Goal: Information Seeking & Learning: Find specific fact

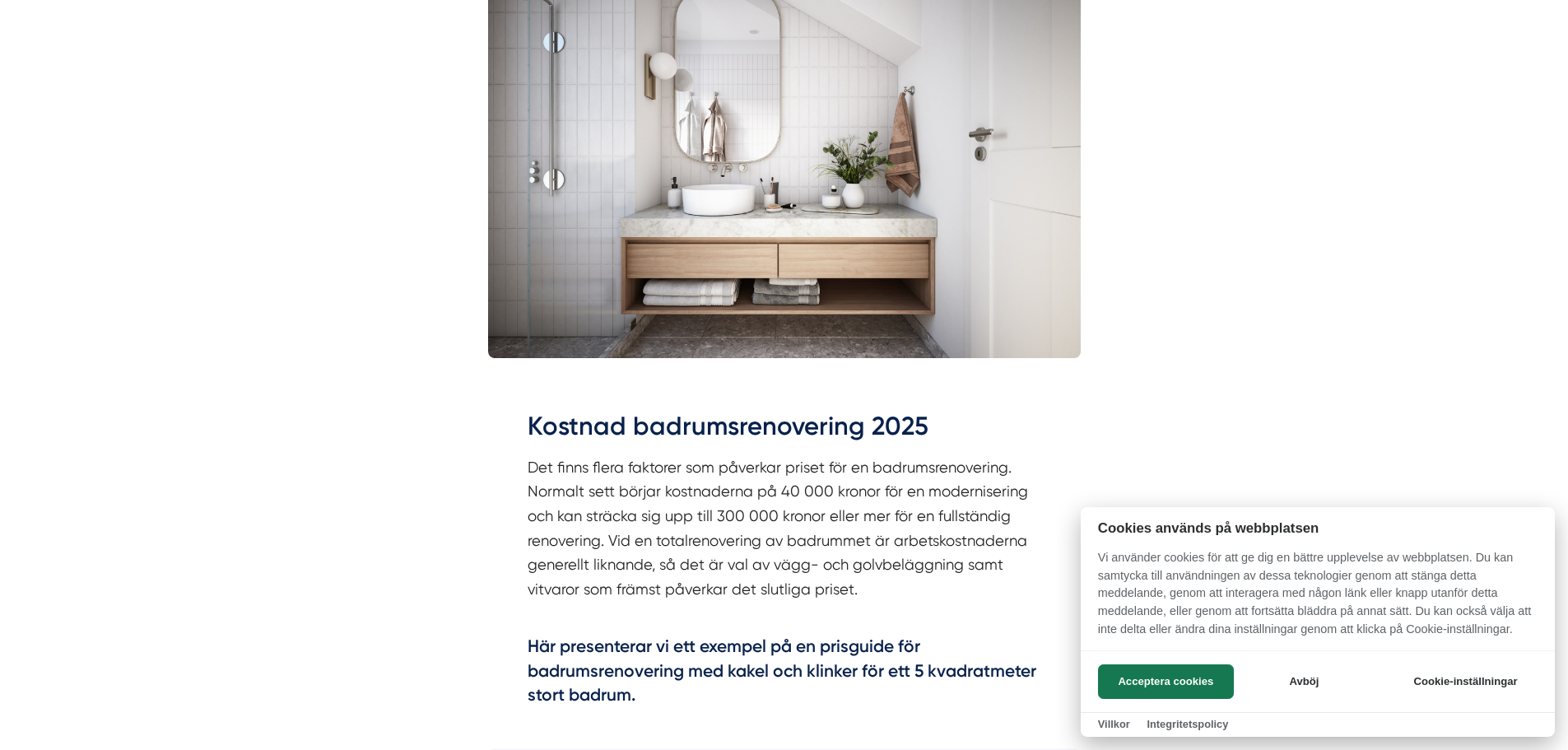
scroll to position [659, 0]
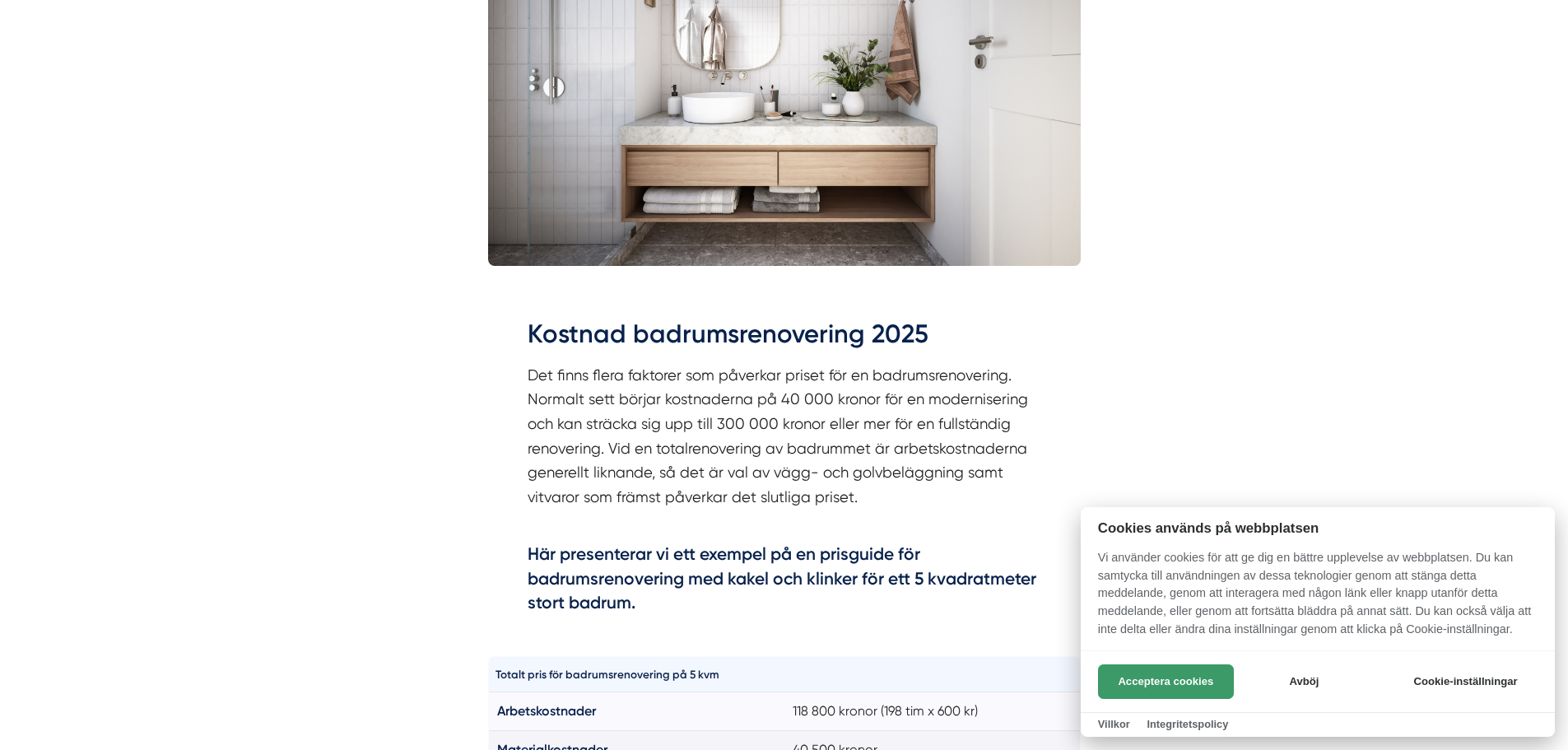
click at [1128, 683] on button "Acceptera cookies" at bounding box center [1166, 681] width 136 height 35
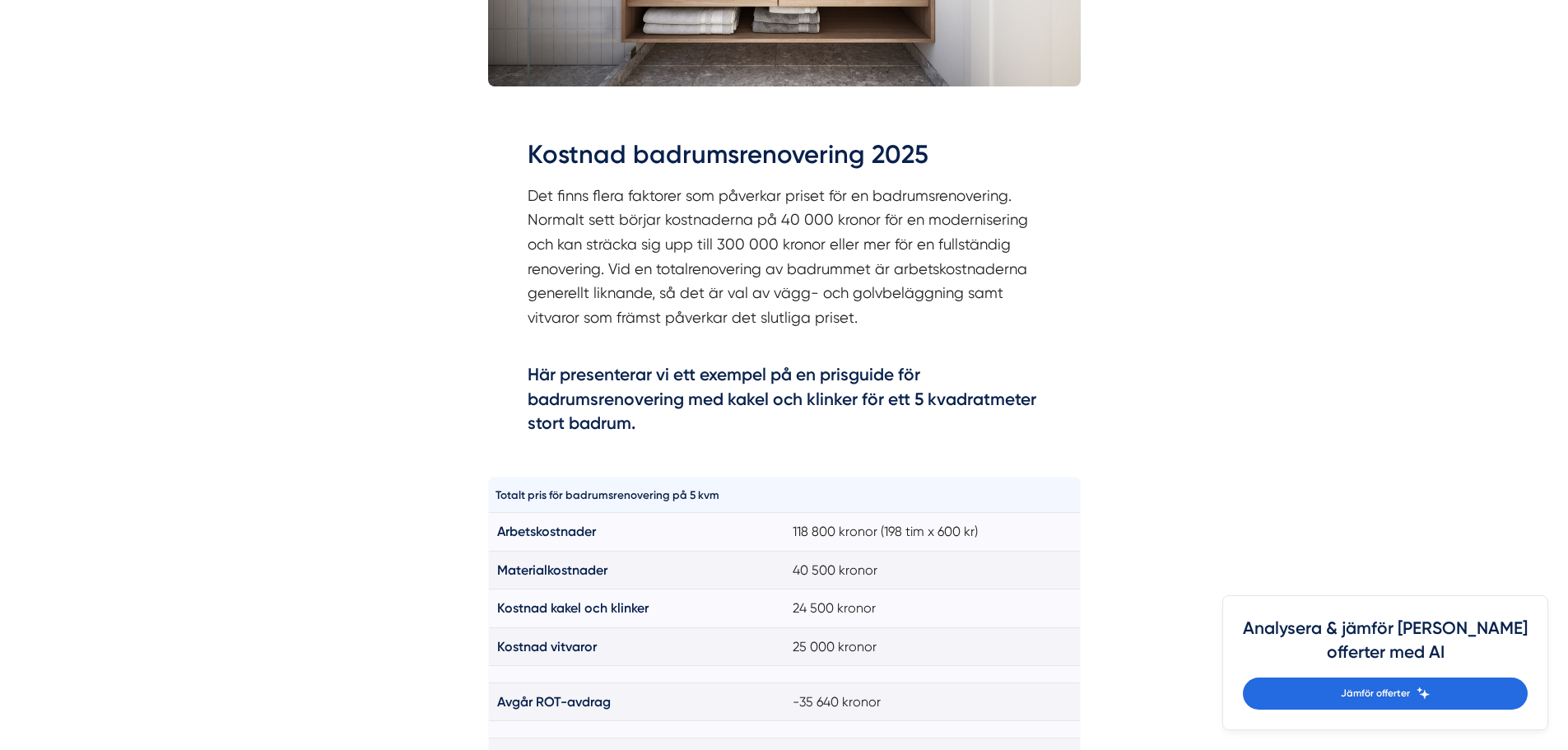
scroll to position [905, 0]
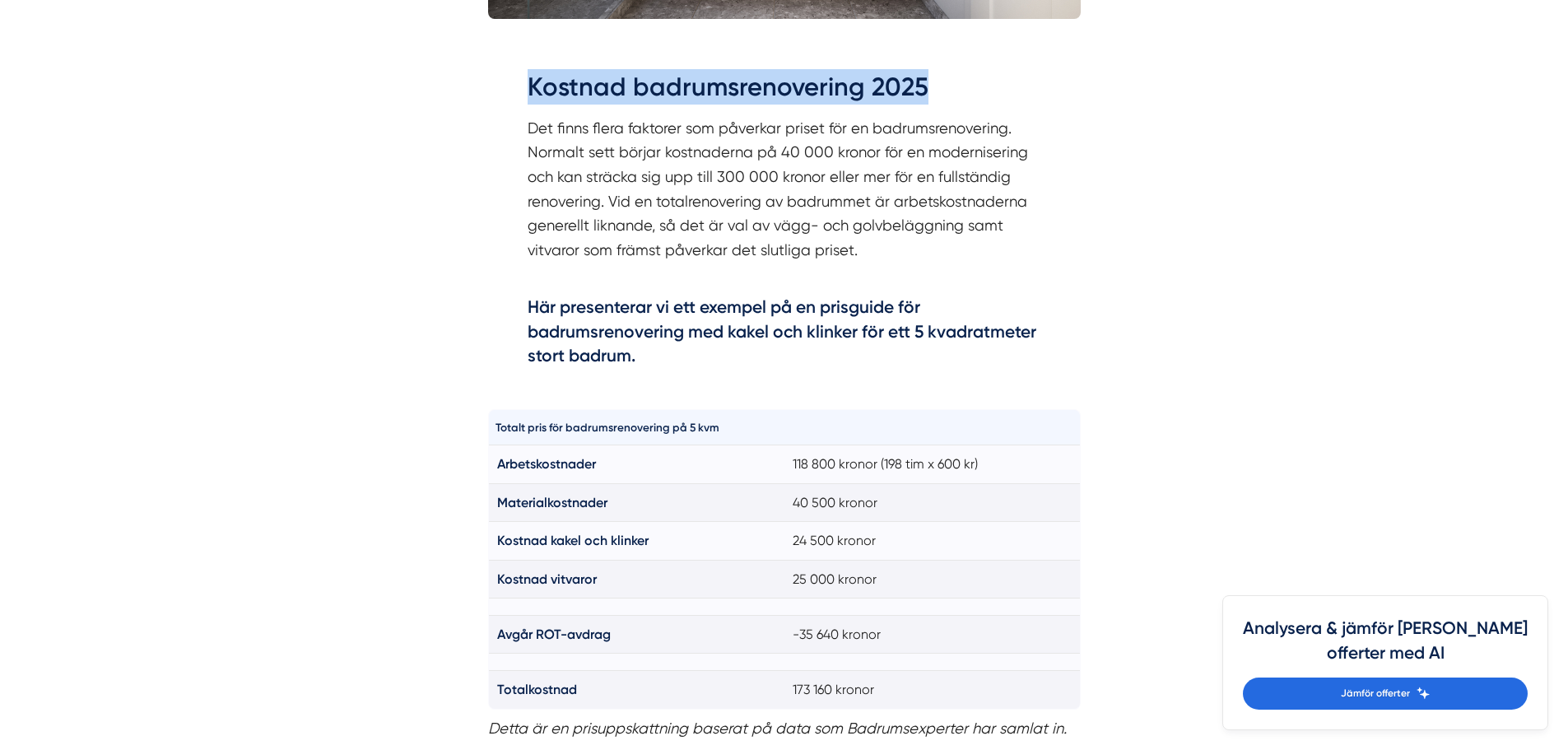
drag, startPoint x: 529, startPoint y: 82, endPoint x: 928, endPoint y: 82, distance: 399.0
click at [928, 82] on h2 "Kostnad badrumsrenovering 2025" at bounding box center [785, 92] width 514 height 46
click at [919, 82] on h2 "Kostnad badrumsrenovering 2025" at bounding box center [785, 92] width 514 height 46
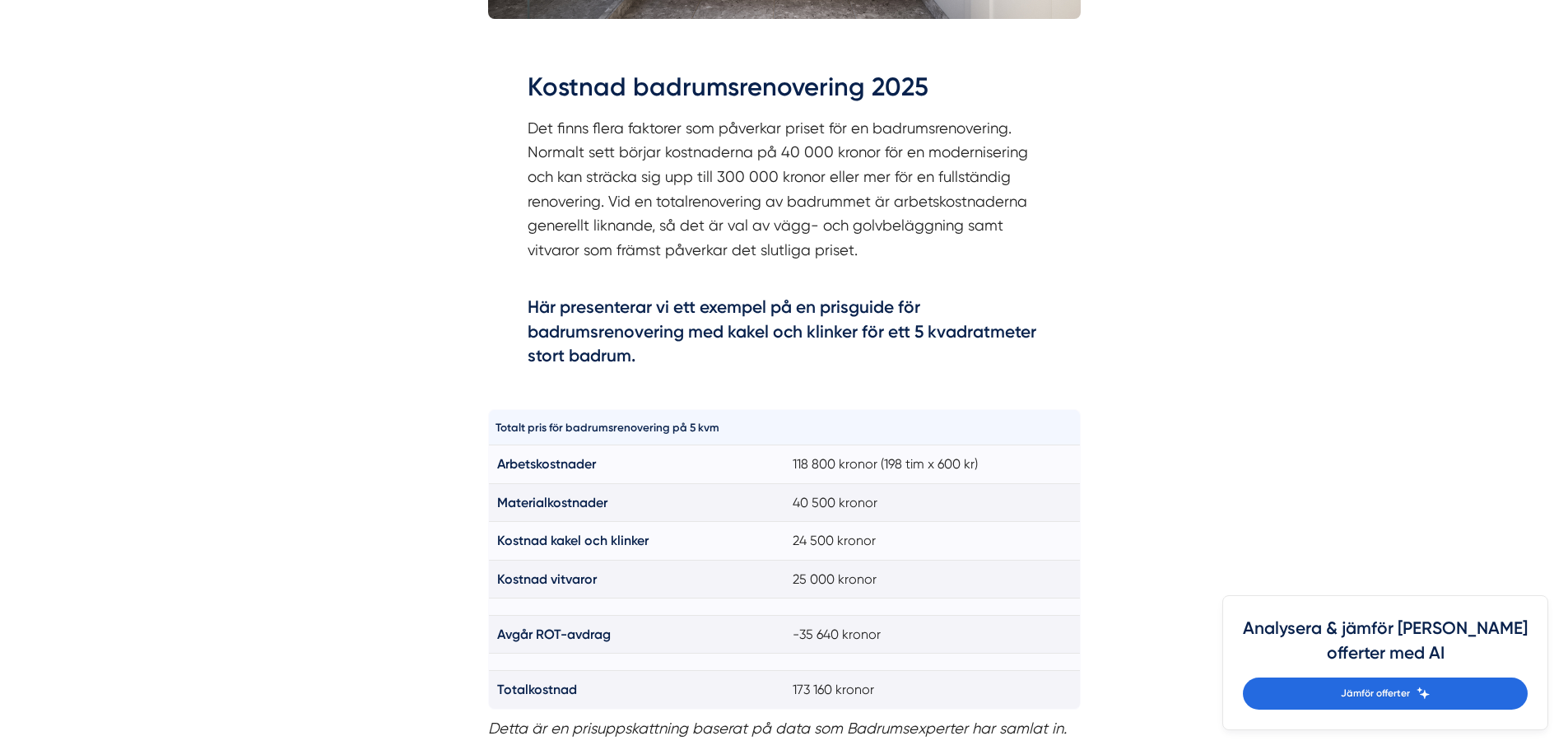
click at [923, 82] on h2 "Kostnad badrumsrenovering 2025" at bounding box center [785, 92] width 514 height 46
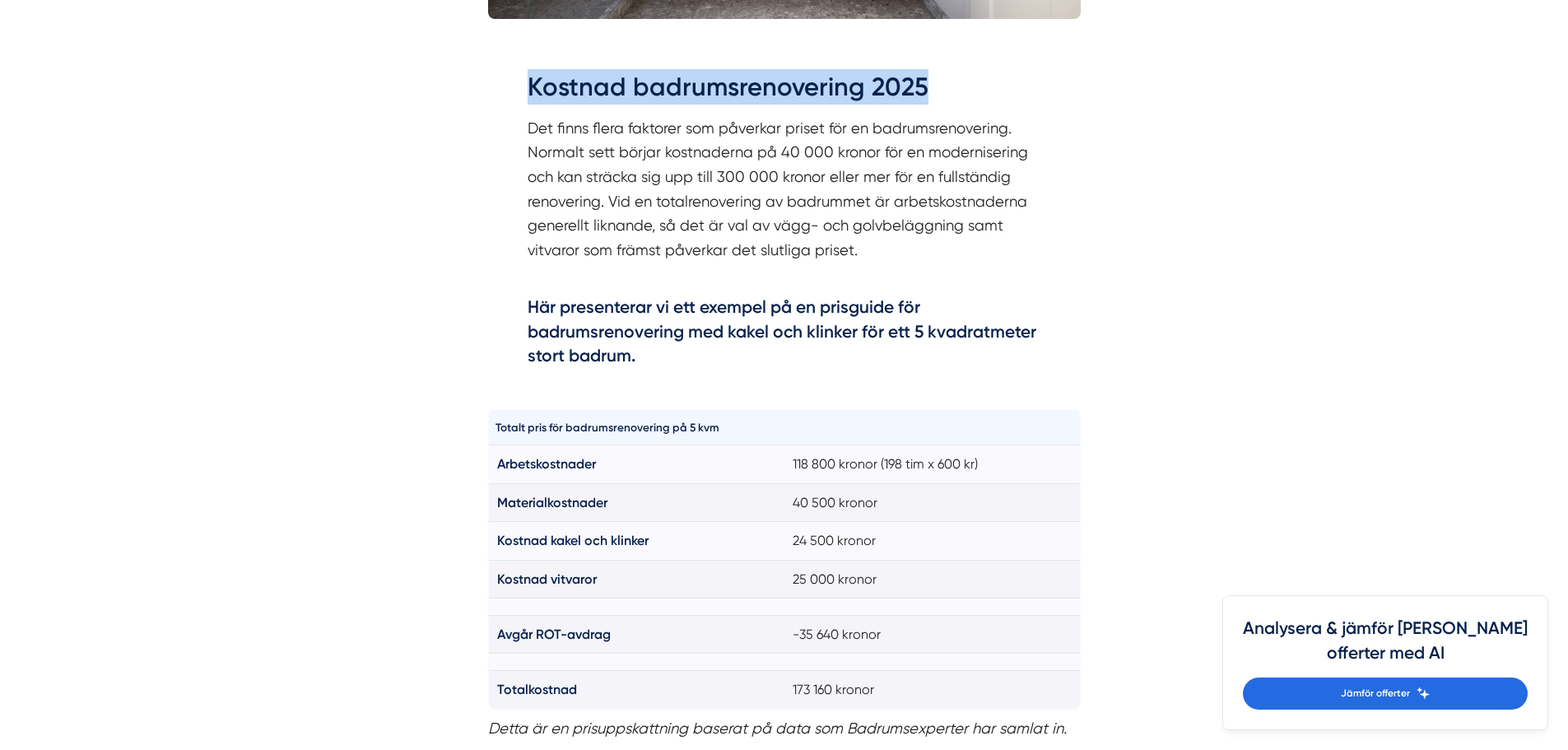
drag, startPoint x: 921, startPoint y: 83, endPoint x: 529, endPoint y: 83, distance: 392.0
click at [529, 83] on h2 "Kostnad badrumsrenovering 2025" at bounding box center [785, 92] width 514 height 46
click at [799, 77] on h2 "Kostnad badrumsrenovering 2025" at bounding box center [785, 92] width 514 height 46
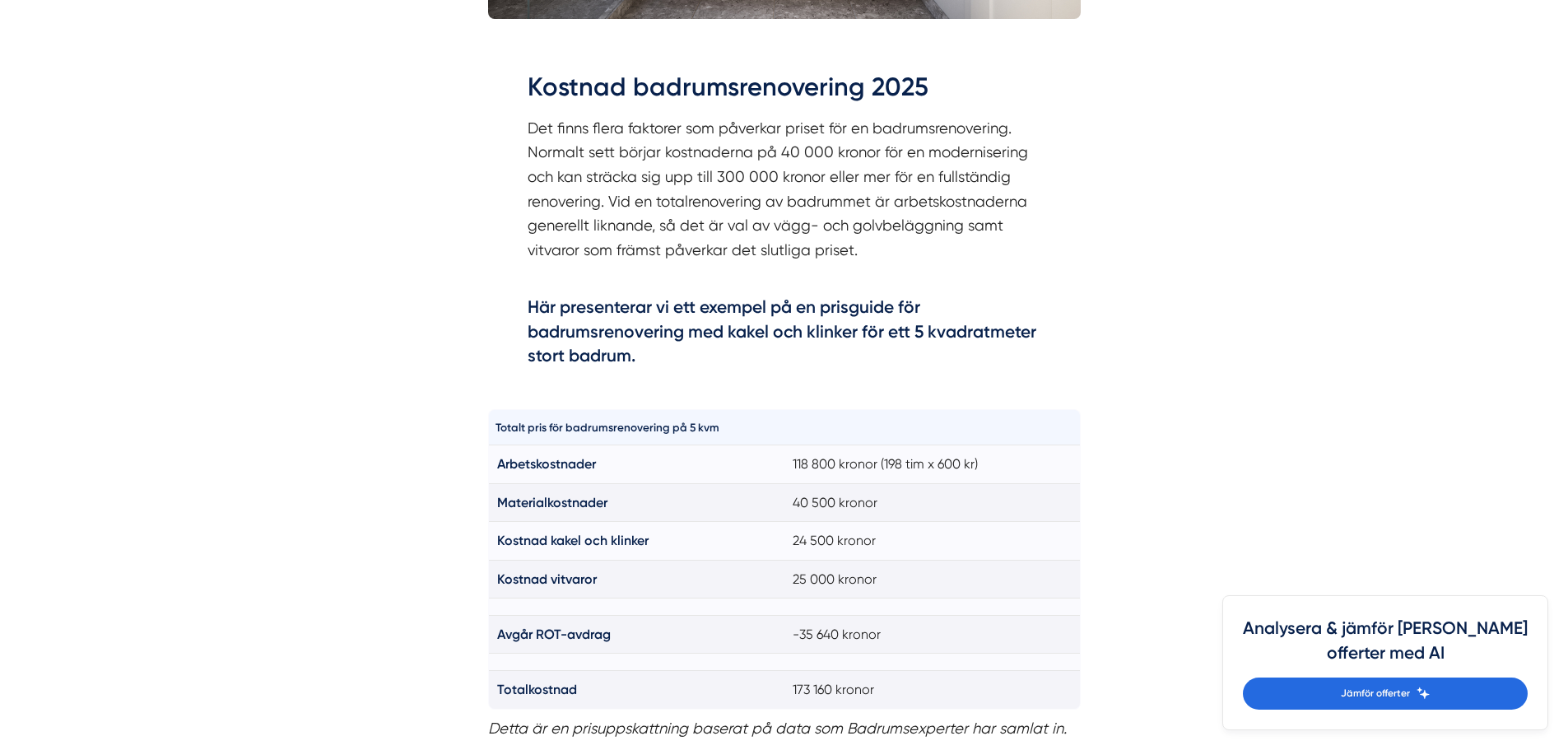
click at [920, 83] on h2 "Kostnad badrumsrenovering 2025" at bounding box center [785, 92] width 514 height 46
click at [922, 83] on h2 "Kostnad badrumsrenovering 2025" at bounding box center [785, 92] width 514 height 46
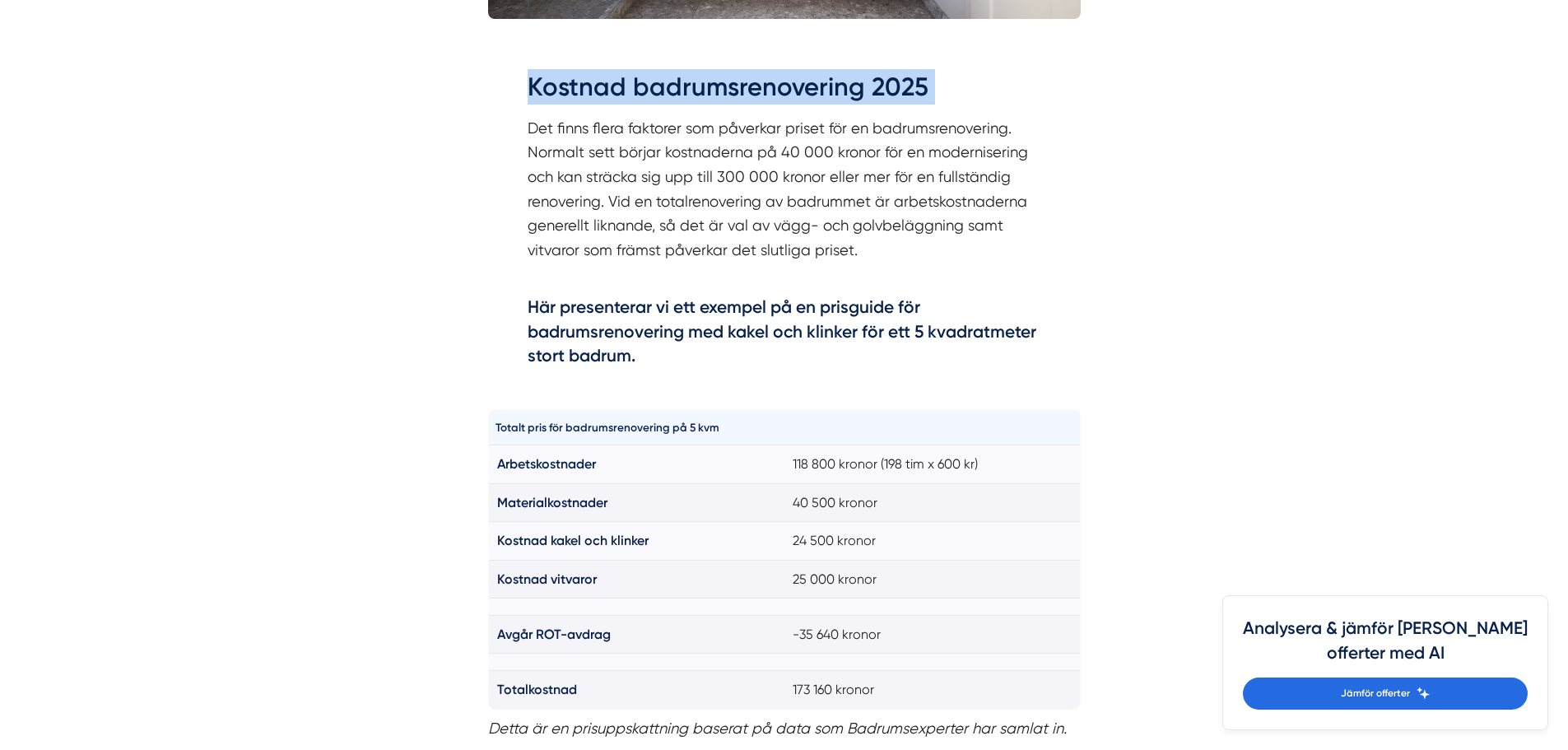
click at [922, 83] on h2 "Kostnad badrumsrenovering 2025" at bounding box center [785, 92] width 514 height 46
click at [918, 85] on h2 "Kostnad badrumsrenovering 2025" at bounding box center [785, 92] width 514 height 46
click at [917, 85] on h2 "Kostnad badrumsrenovering 2025" at bounding box center [785, 92] width 514 height 46
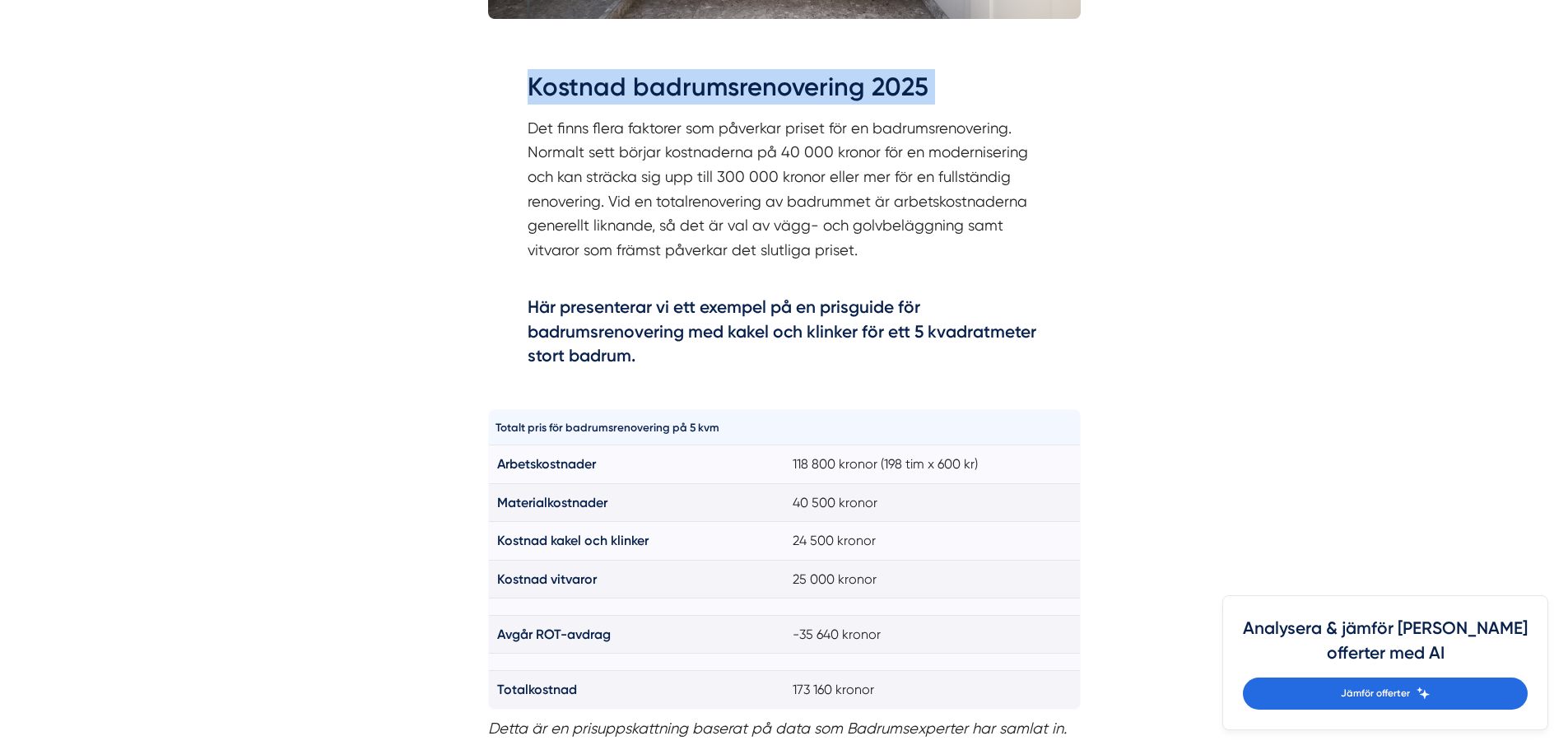
click at [832, 106] on h2 "Kostnad badrumsrenovering 2025" at bounding box center [785, 92] width 514 height 46
click at [832, 105] on h2 "Kostnad badrumsrenovering 2025" at bounding box center [785, 92] width 514 height 46
click at [864, 108] on h2 "Kostnad badrumsrenovering 2025" at bounding box center [785, 92] width 514 height 46
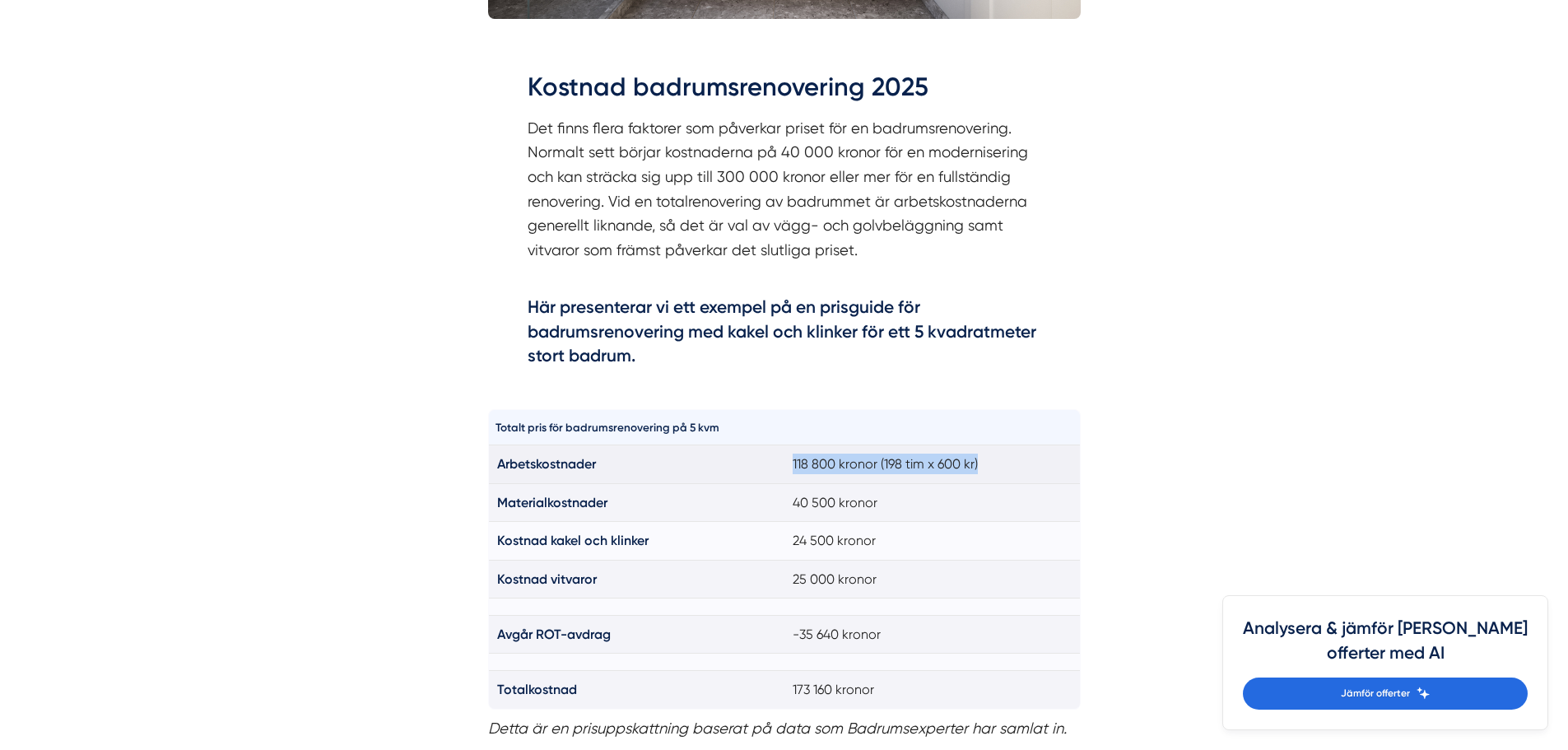
drag, startPoint x: 794, startPoint y: 465, endPoint x: 980, endPoint y: 466, distance: 186.0
click at [980, 466] on td "118 800 kronor (198 tim x 600 kr)" at bounding box center [933, 464] width 297 height 38
click at [977, 465] on td "118 800 kronor (198 tim x 600 kr)" at bounding box center [933, 464] width 297 height 38
click at [497, 428] on th "Totalt pris för badrumsrenovering på 5 kvm" at bounding box center [636, 428] width 297 height 36
click at [497, 424] on th "Totalt pris för badrumsrenovering på 5 kvm" at bounding box center [636, 428] width 297 height 36
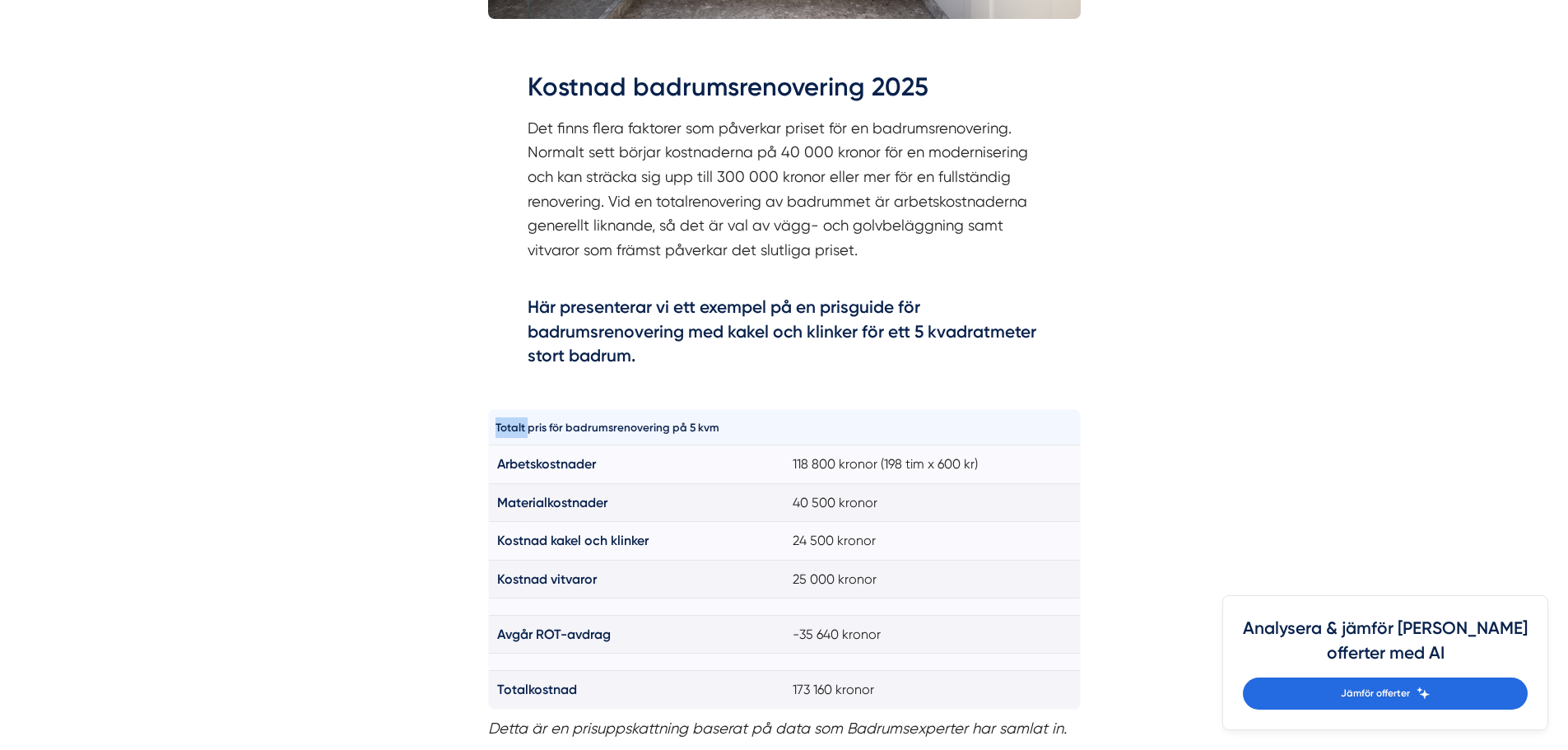
click at [497, 424] on th "Totalt pris för badrumsrenovering på 5 kvm" at bounding box center [636, 428] width 297 height 36
click at [539, 423] on th "Totalt pris för badrumsrenovering på 5 kvm" at bounding box center [636, 428] width 297 height 36
click at [539, 425] on th "Totalt pris för badrumsrenovering på 5 kvm" at bounding box center [636, 428] width 297 height 36
click at [558, 427] on th "Totalt pris för badrumsrenovering på 5 kvm" at bounding box center [636, 428] width 297 height 36
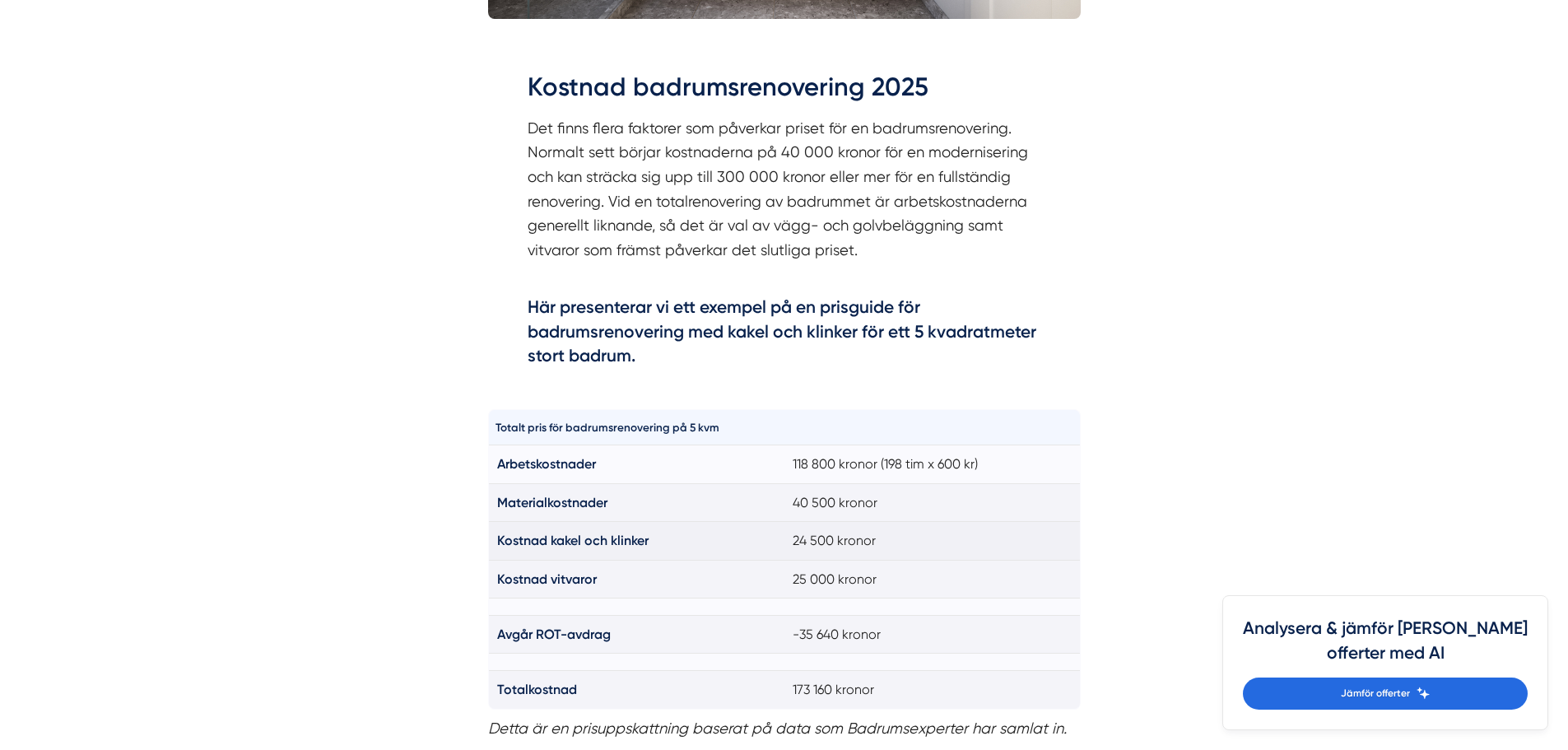
click at [815, 538] on td "24 500 kronor" at bounding box center [933, 541] width 297 height 38
click at [807, 576] on td "25 000 kronor" at bounding box center [933, 578] width 297 height 38
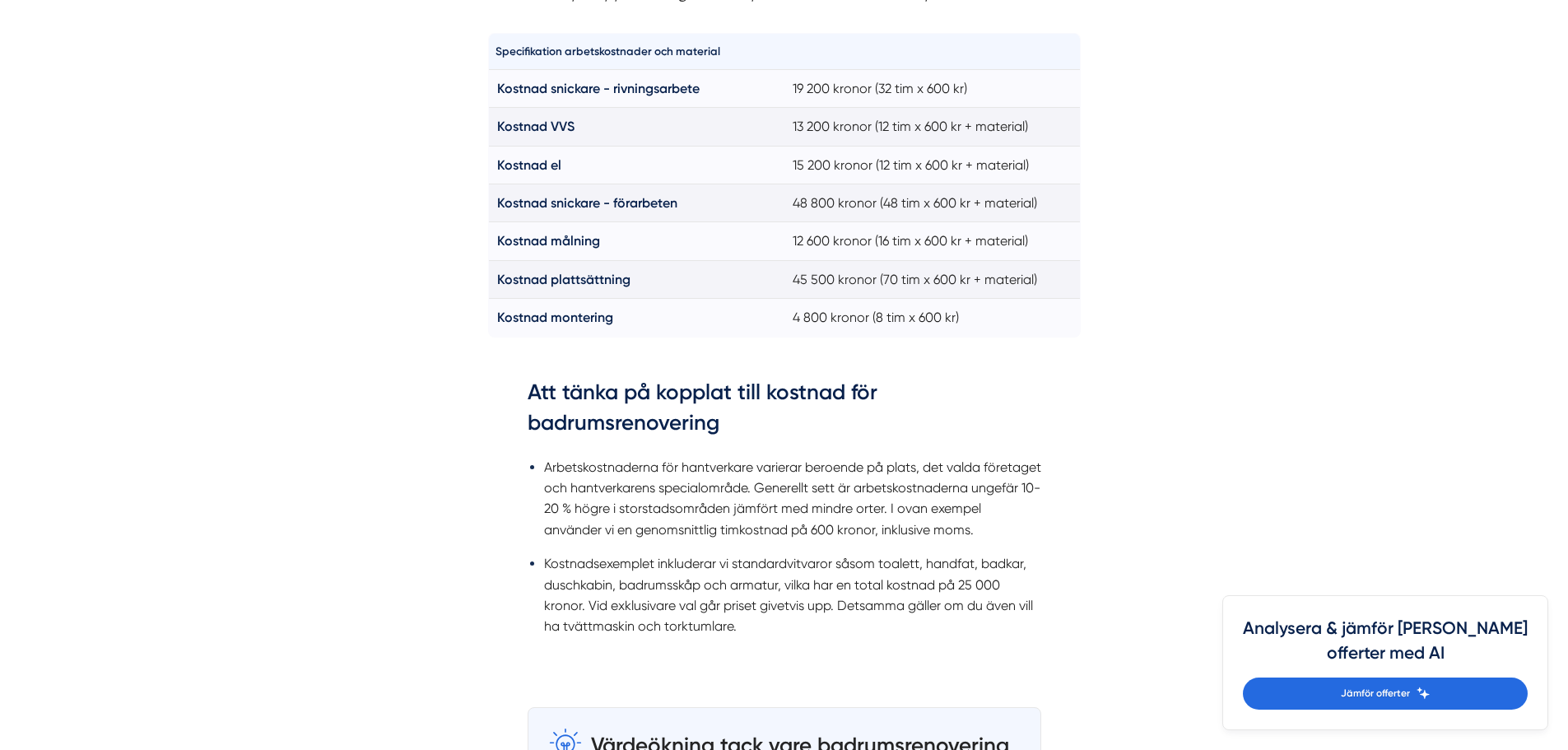
scroll to position [1646, 0]
